Goal: Navigation & Orientation: Find specific page/section

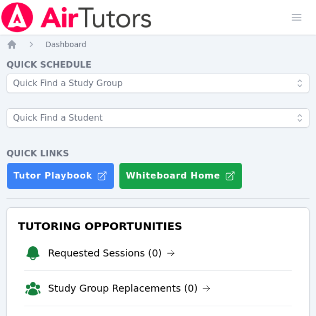
click at [142, 45] on nav "Home Dashboard" at bounding box center [157, 44] width 303 height 11
